Goal: Information Seeking & Learning: Learn about a topic

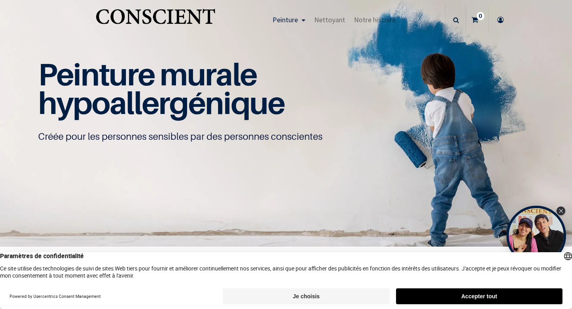
scroll to position [16, 0]
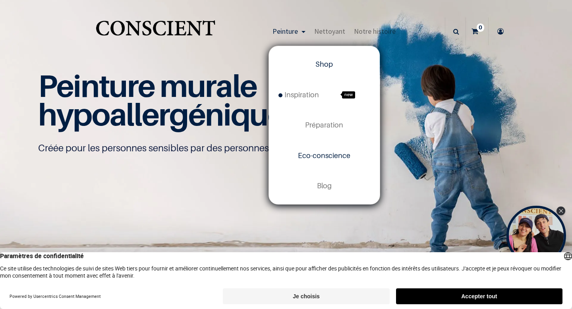
click at [312, 154] on span "Eco-conscience" at bounding box center [324, 155] width 52 height 8
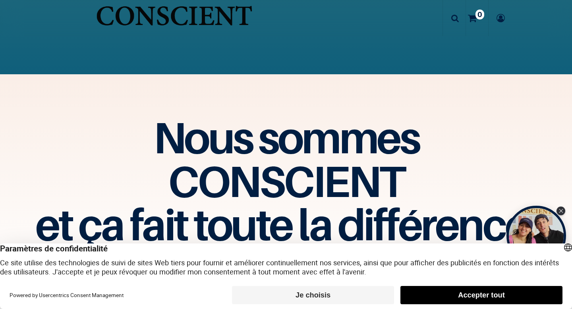
scroll to position [1371, 0]
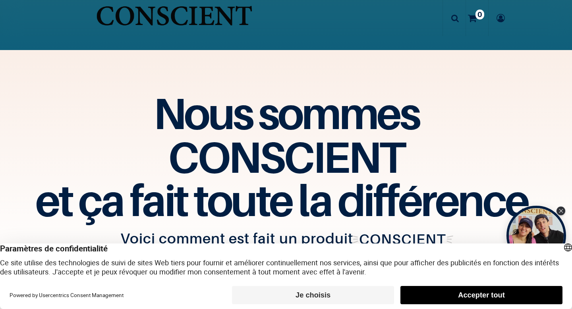
click at [438, 297] on button "Accepter tout" at bounding box center [481, 295] width 162 height 18
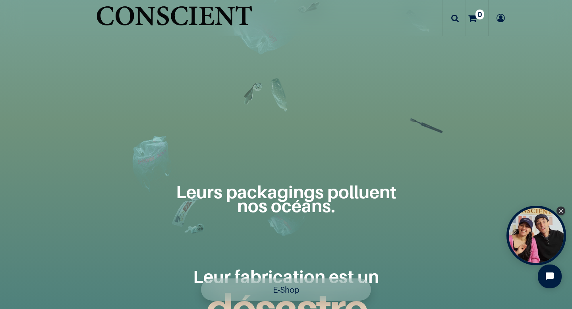
scroll to position [661, 0]
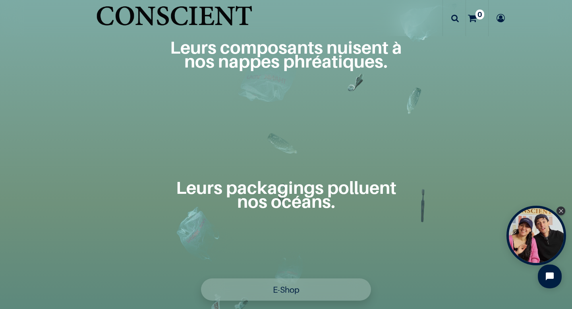
click at [184, 15] on img "Logo of Conscient" at bounding box center [174, 20] width 160 height 40
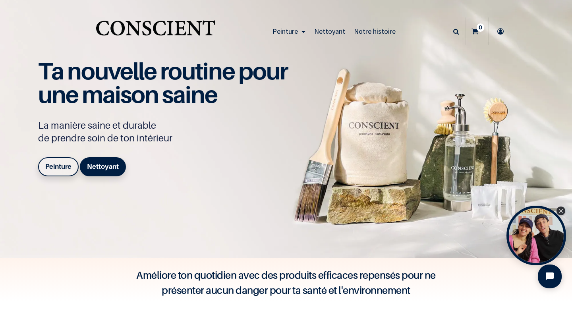
click at [60, 166] on b "Peinture" at bounding box center [58, 166] width 26 height 8
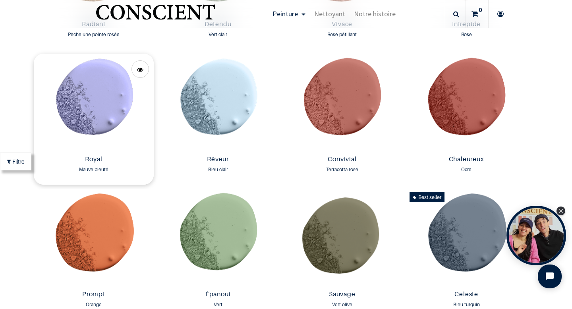
scroll to position [887, 0]
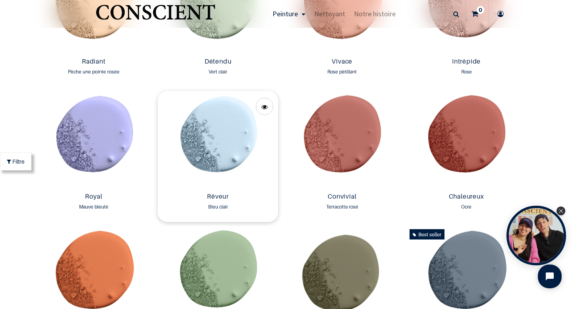
click at [217, 122] on img at bounding box center [218, 140] width 120 height 98
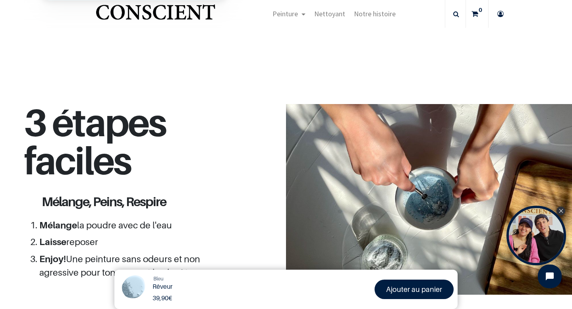
scroll to position [244, 0]
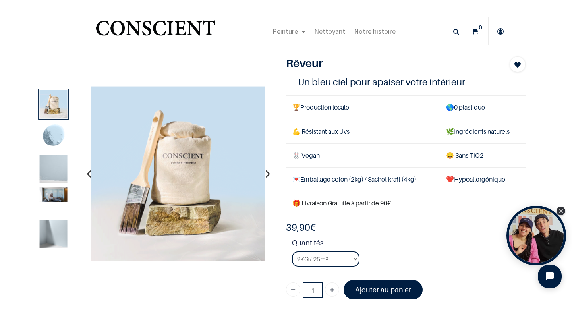
click at [52, 167] on img at bounding box center [54, 169] width 28 height 28
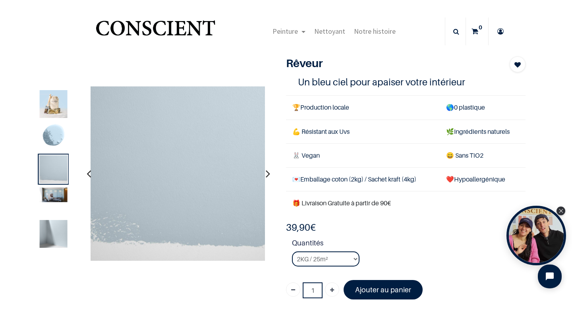
click at [53, 227] on img at bounding box center [54, 234] width 28 height 28
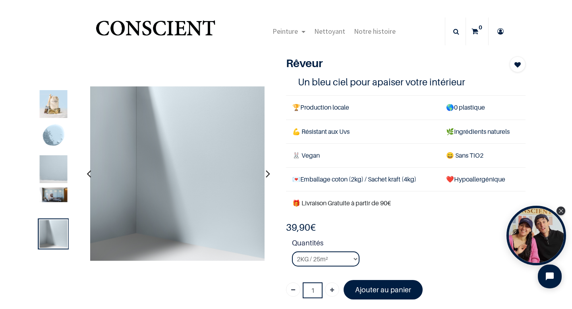
click at [58, 193] on img at bounding box center [54, 195] width 28 height 15
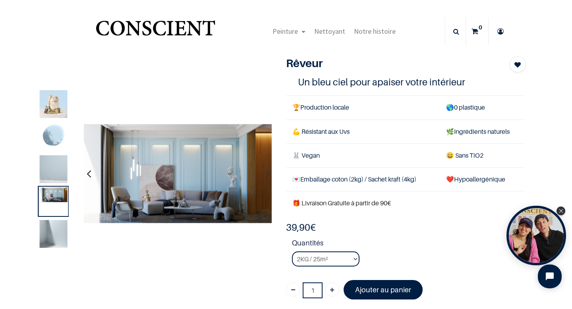
click at [56, 175] on img at bounding box center [54, 169] width 28 height 28
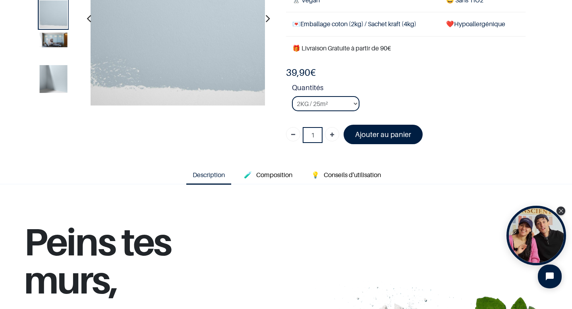
scroll to position [109, 0]
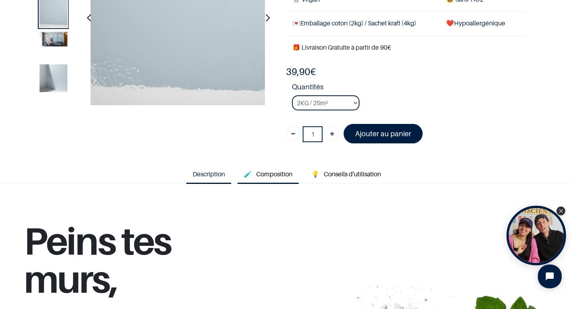
click at [262, 179] on link "🧪 Composition" at bounding box center [267, 174] width 61 height 18
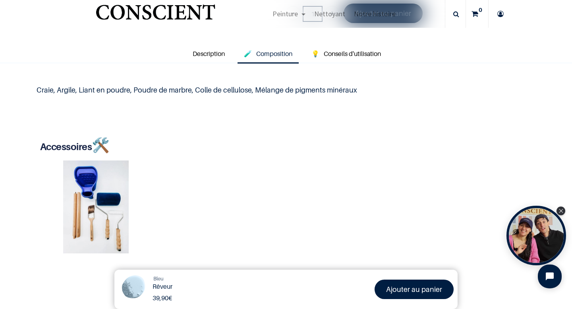
scroll to position [215, 0]
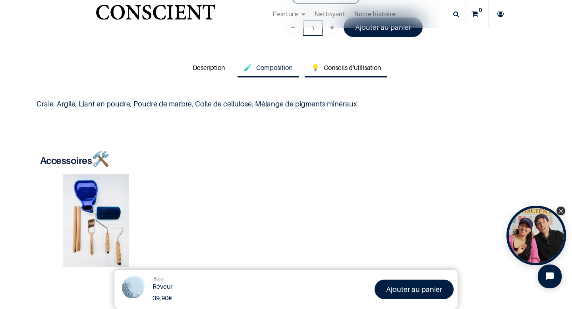
click at [351, 69] on span "Conseils d'utilisation" at bounding box center [352, 68] width 57 height 8
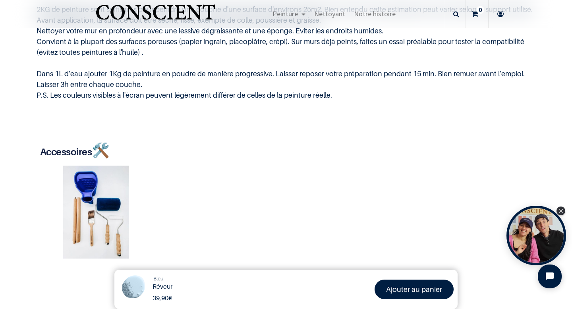
scroll to position [0, 0]
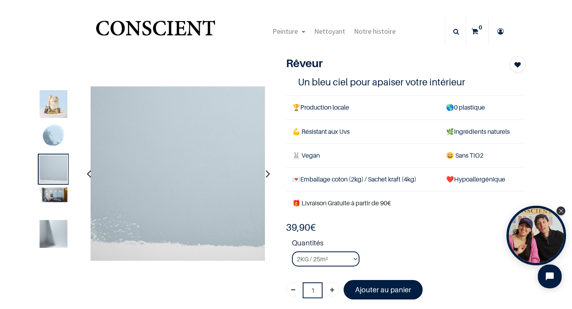
click at [51, 101] on img at bounding box center [54, 104] width 28 height 28
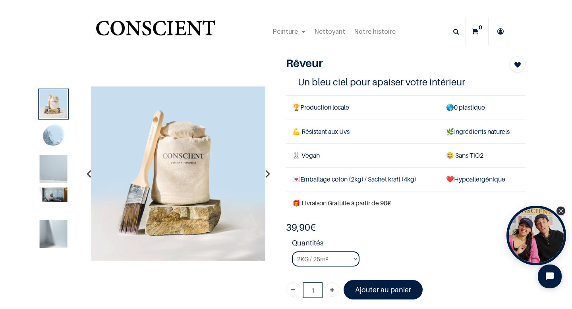
click at [119, 22] on img "Logo of Conscient" at bounding box center [155, 31] width 123 height 31
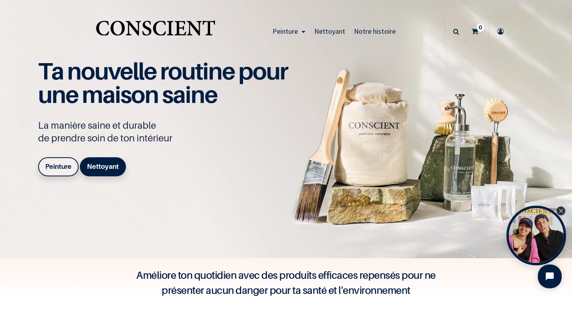
click at [58, 168] on b "Peinture" at bounding box center [58, 166] width 26 height 8
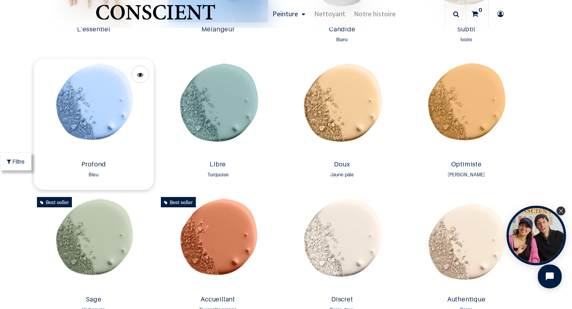
scroll to position [519, 0]
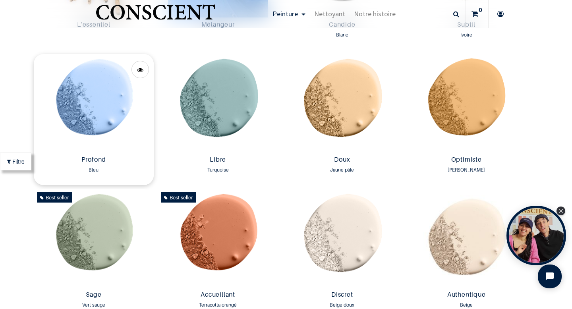
click at [104, 102] on img at bounding box center [94, 103] width 120 height 98
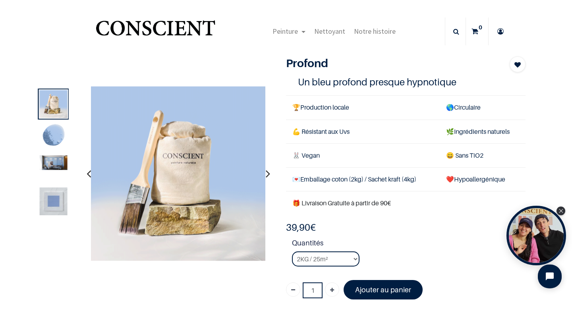
click at [51, 156] on img at bounding box center [54, 162] width 28 height 15
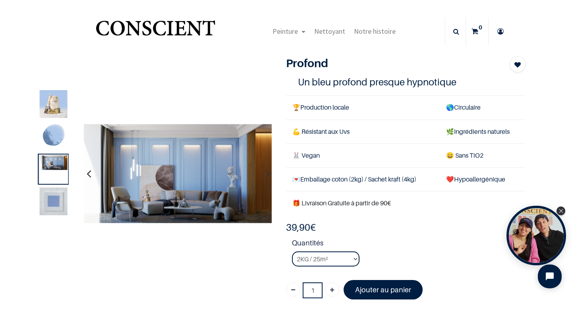
click at [52, 137] on img at bounding box center [54, 137] width 28 height 28
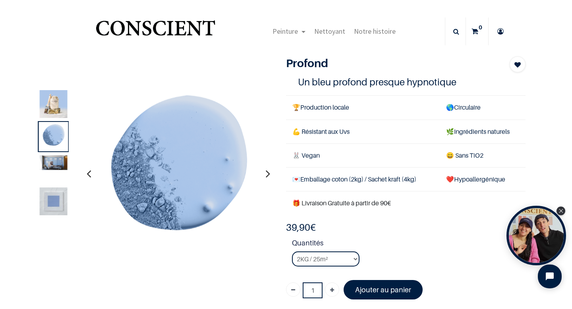
click at [56, 191] on img at bounding box center [54, 202] width 28 height 28
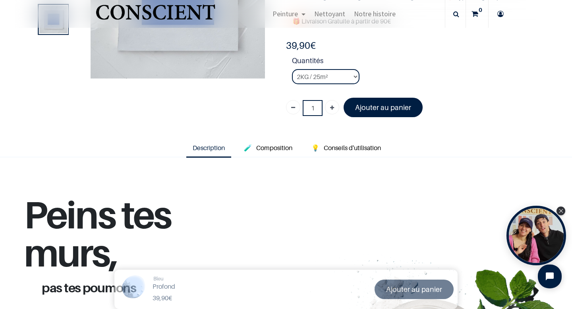
scroll to position [139, 0]
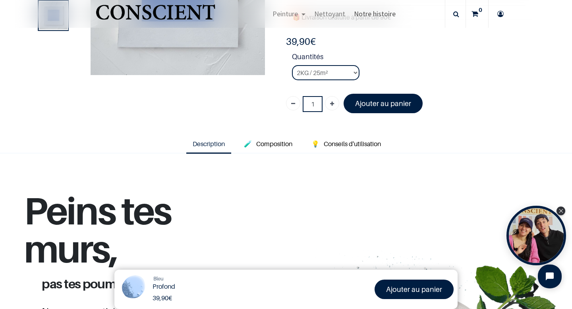
click at [372, 14] on span "Notre histoire" at bounding box center [375, 13] width 42 height 9
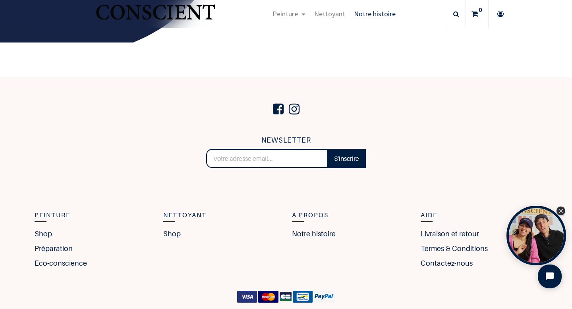
scroll to position [1354, 0]
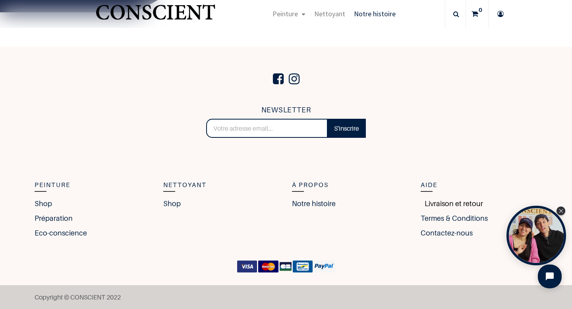
click at [445, 206] on link "Livraison et retour" at bounding box center [451, 203] width 62 height 11
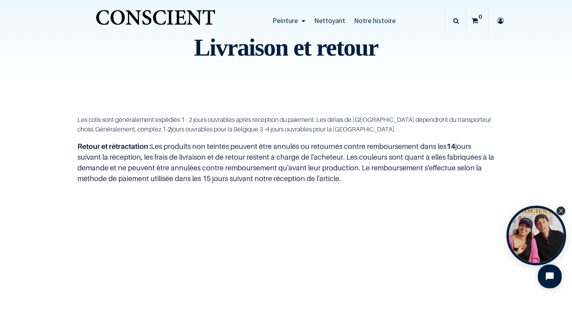
scroll to position [11, 0]
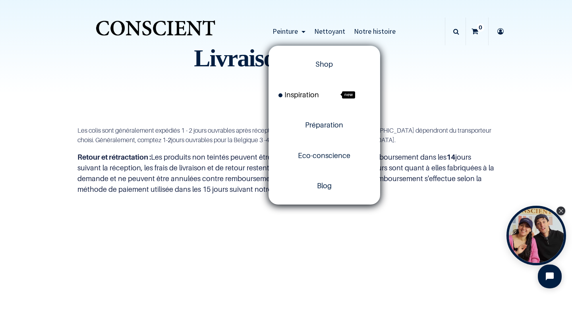
click at [310, 92] on span "Inspiration" at bounding box center [298, 95] width 40 height 8
